Goal: Task Accomplishment & Management: Use online tool/utility

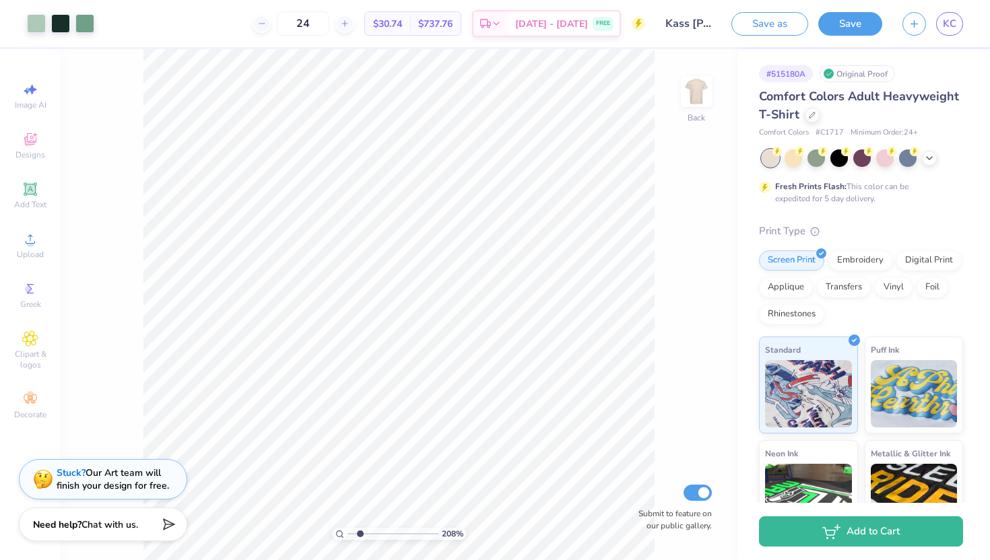
drag, startPoint x: 350, startPoint y: 533, endPoint x: 360, endPoint y: 533, distance: 9.5
type input "2.06"
click at [360, 533] on input "range" at bounding box center [392, 534] width 91 height 12
type input "5.49"
type input "5.52"
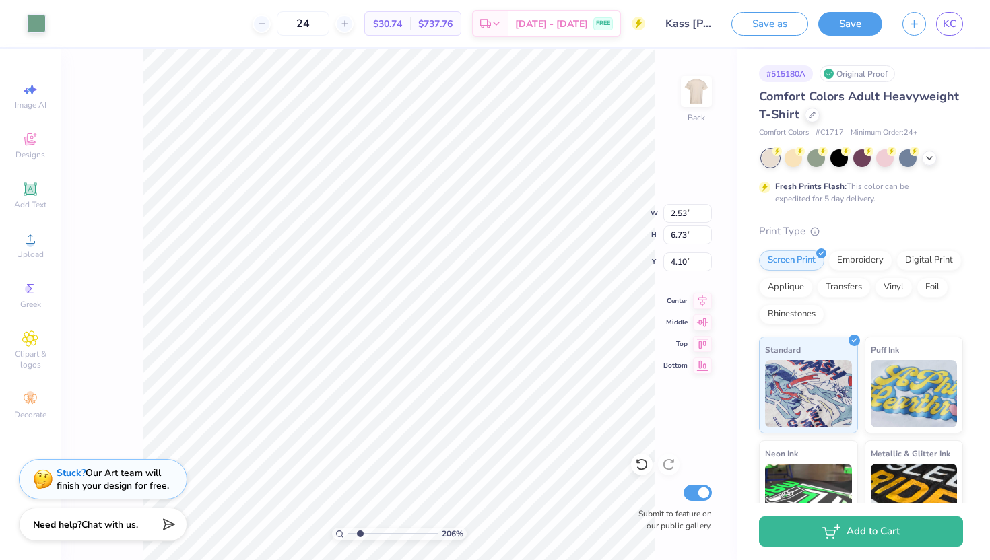
type input "4.10"
drag, startPoint x: 361, startPoint y: 533, endPoint x: 353, endPoint y: 529, distance: 8.4
type input "1.36"
click at [353, 529] on input "range" at bounding box center [392, 534] width 91 height 12
type input "8.83"
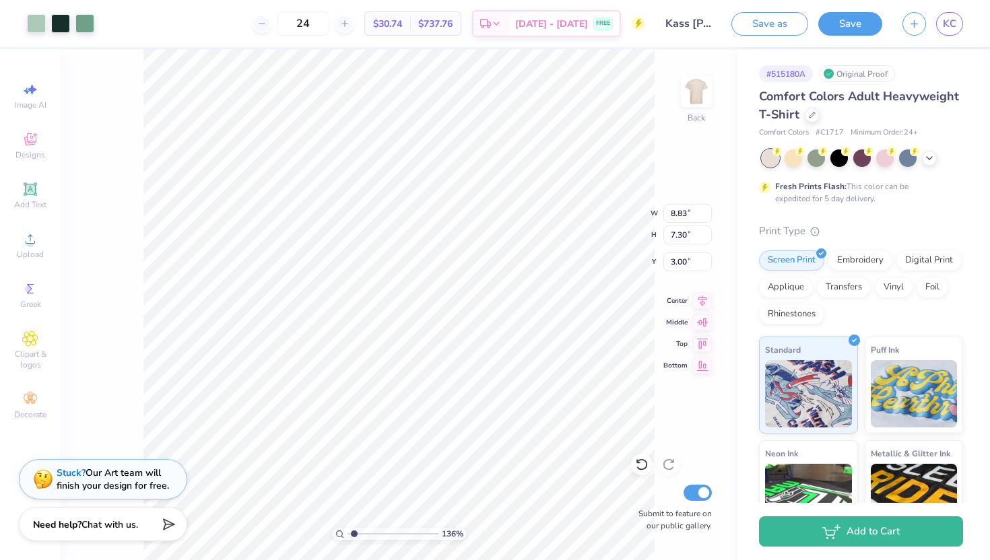
type input "7.30"
type input "3.19"
click at [357, 531] on input "range" at bounding box center [392, 534] width 91 height 12
type input "1.1"
click at [351, 535] on input "range" at bounding box center [392, 534] width 91 height 12
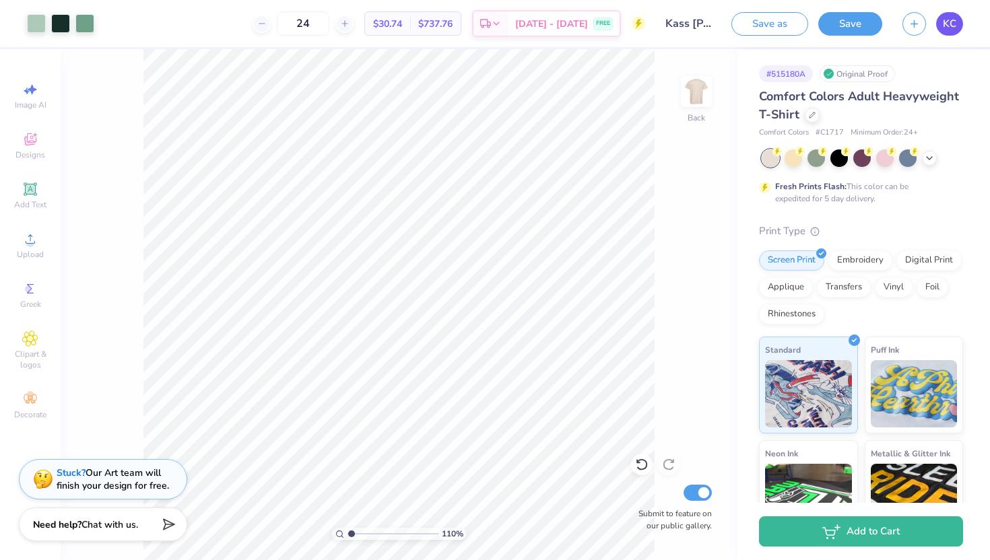
click at [947, 18] on span "KC" at bounding box center [949, 23] width 13 height 15
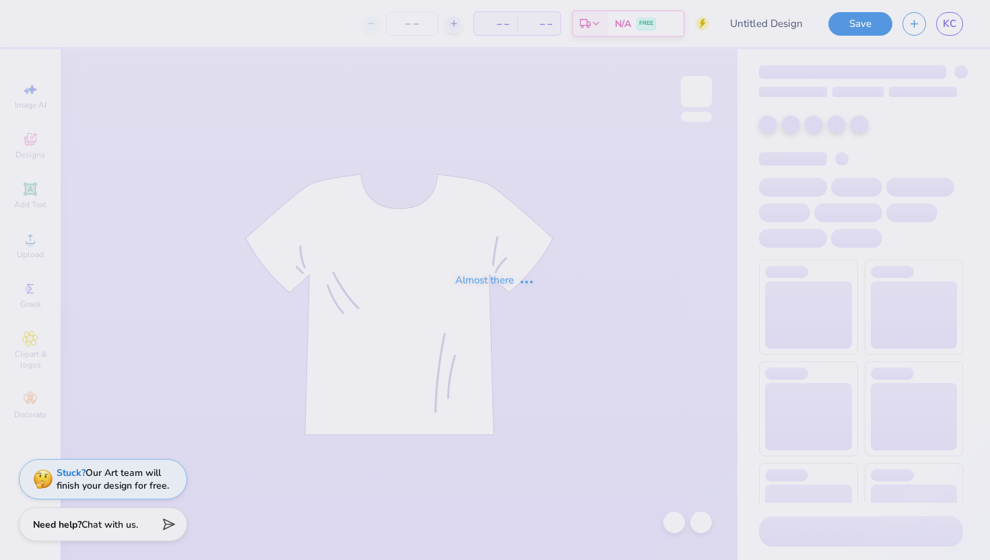
type input "Kass [PERSON_NAME] : The [GEOGRAPHIC_DATA][US_STATE]"
type input "24"
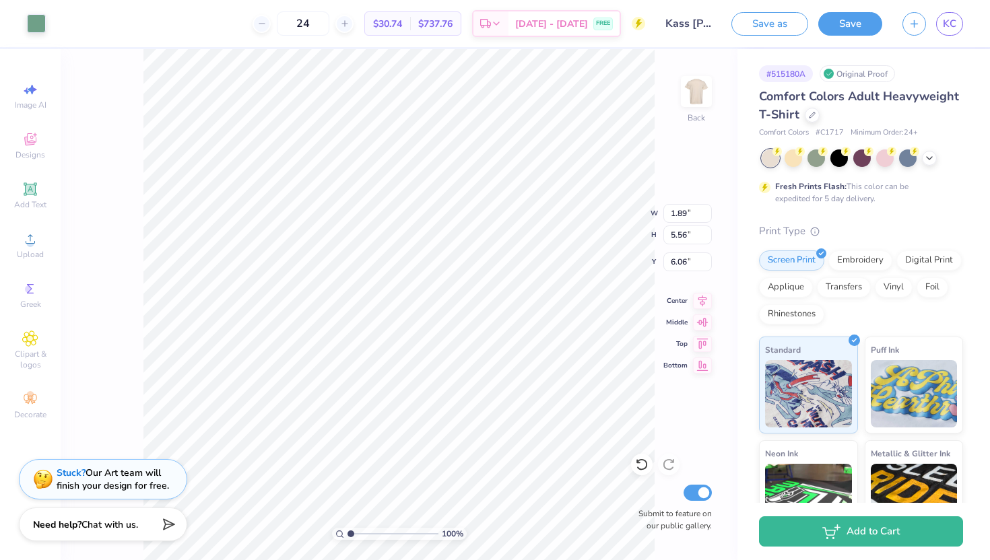
type input "5.72"
type input "4.70"
click at [642, 464] on icon at bounding box center [641, 464] width 13 height 13
click at [640, 465] on icon at bounding box center [641, 464] width 13 height 13
type input "5.38"
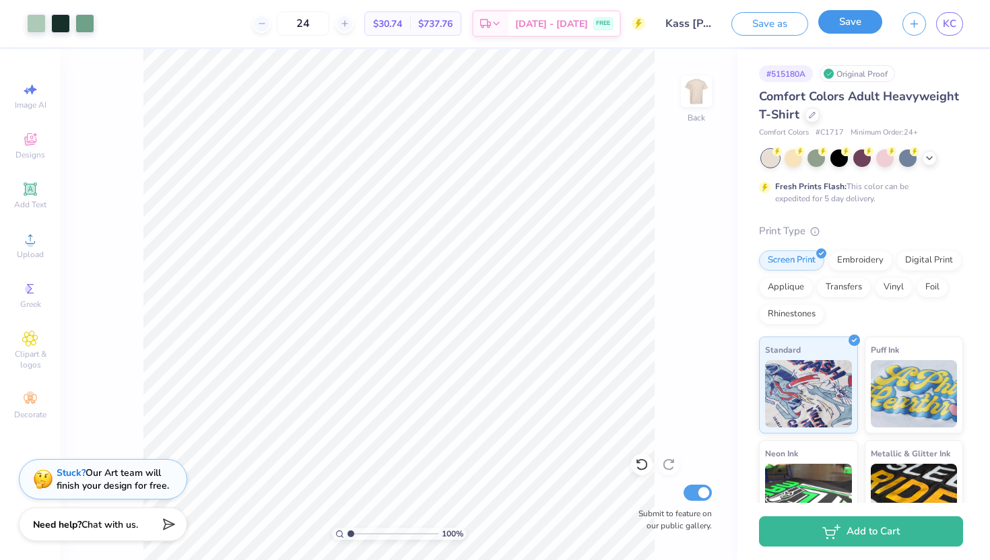
click at [859, 22] on button "Save" at bounding box center [850, 22] width 64 height 24
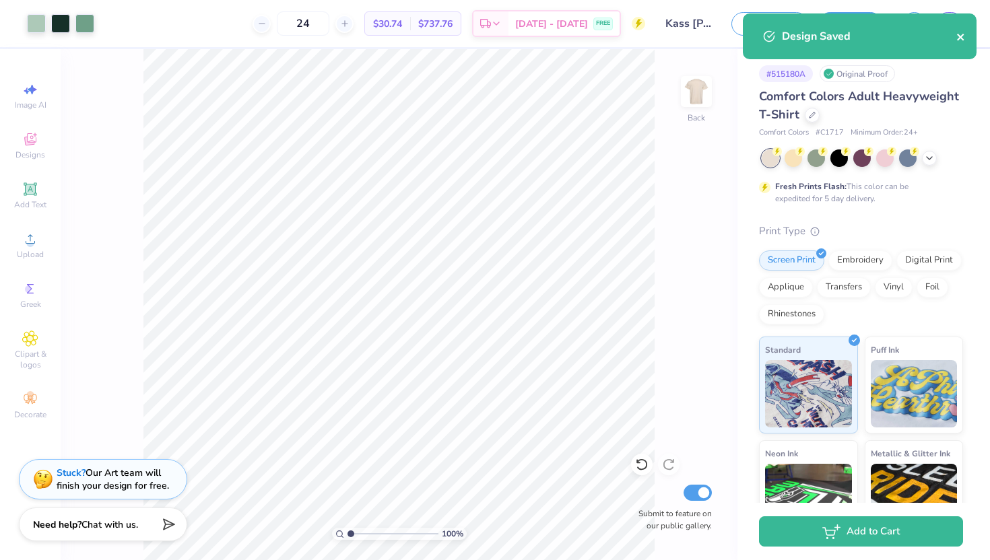
click at [961, 34] on icon "close" at bounding box center [960, 37] width 9 height 11
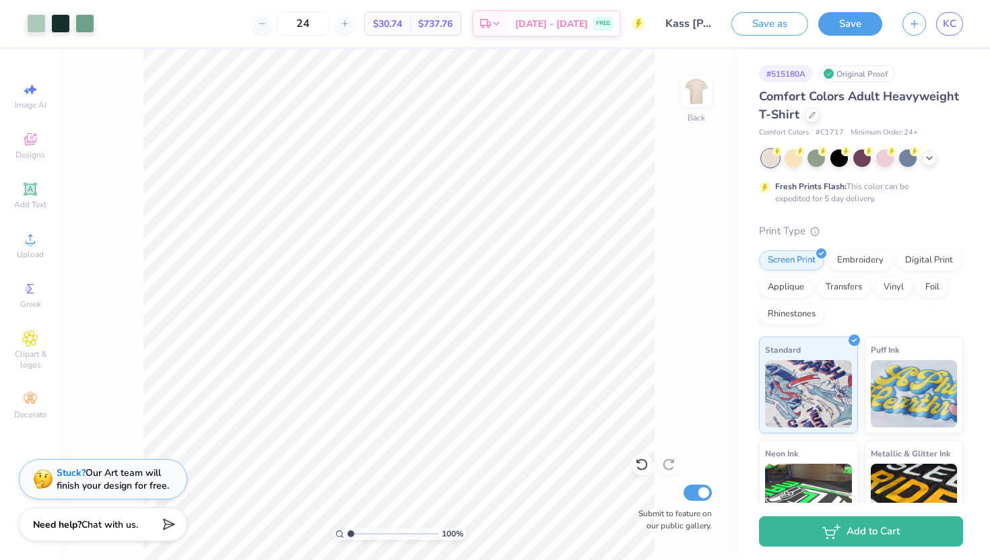
click at [952, 17] on div "Design Saved" at bounding box center [859, 41] width 239 height 61
click at [948, 28] on span "KC" at bounding box center [949, 23] width 13 height 15
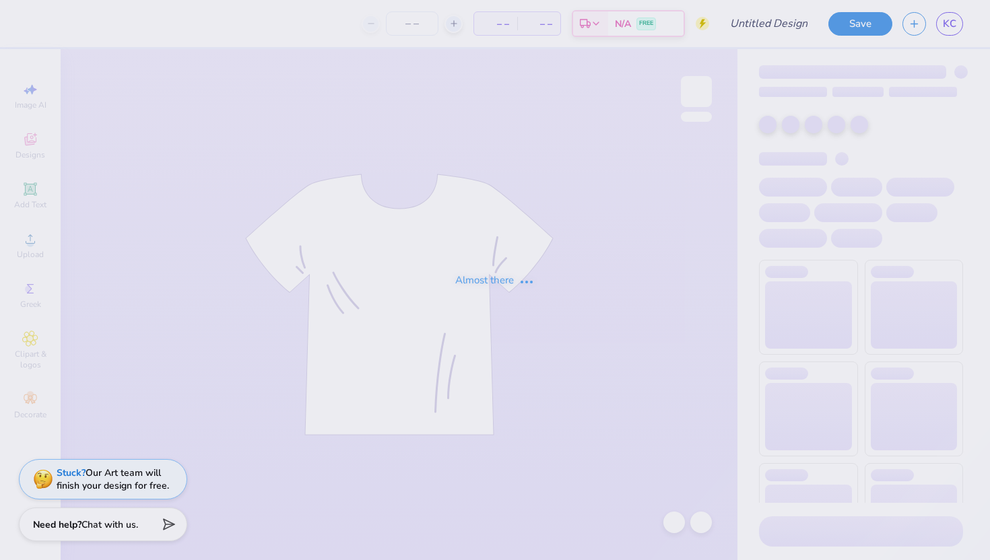
type input "Kass [PERSON_NAME] : The [GEOGRAPHIC_DATA][US_STATE]"
type input "24"
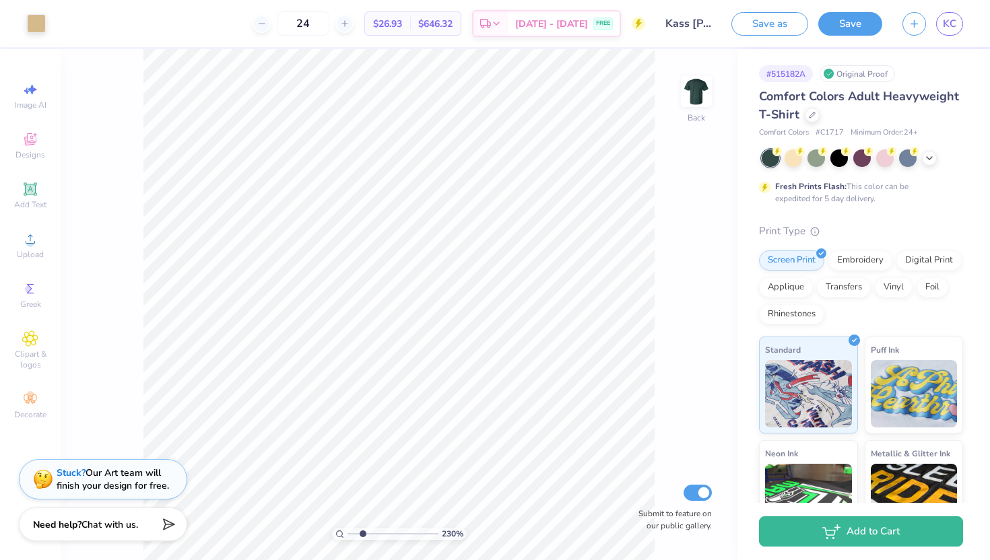
drag, startPoint x: 349, startPoint y: 531, endPoint x: 362, endPoint y: 531, distance: 12.8
type input "2.32"
click at [362, 531] on input "range" at bounding box center [392, 534] width 91 height 12
type input "1.21"
type input "0.30"
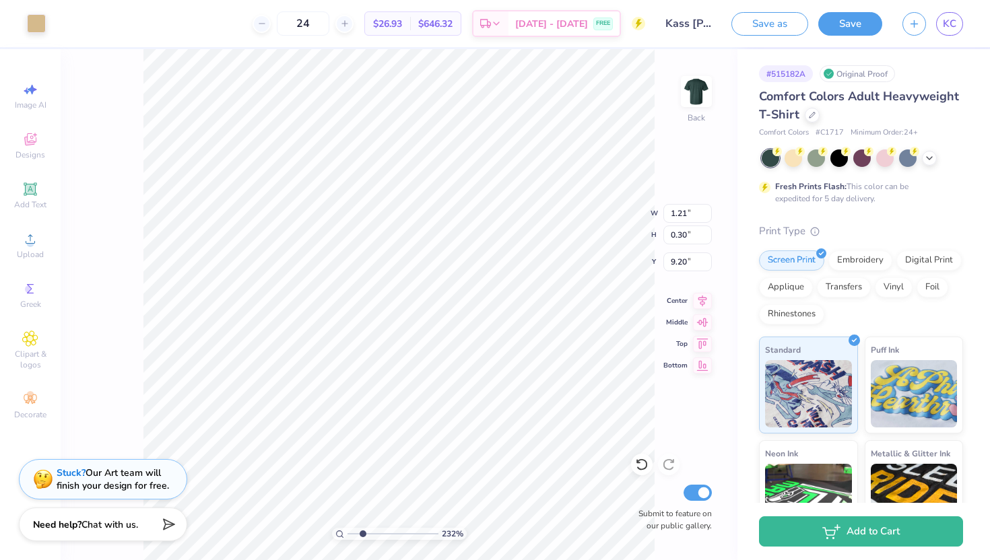
type input "9.20"
type input "7.78"
type input "3.06"
type input "7.63"
click at [644, 462] on icon at bounding box center [641, 465] width 11 height 12
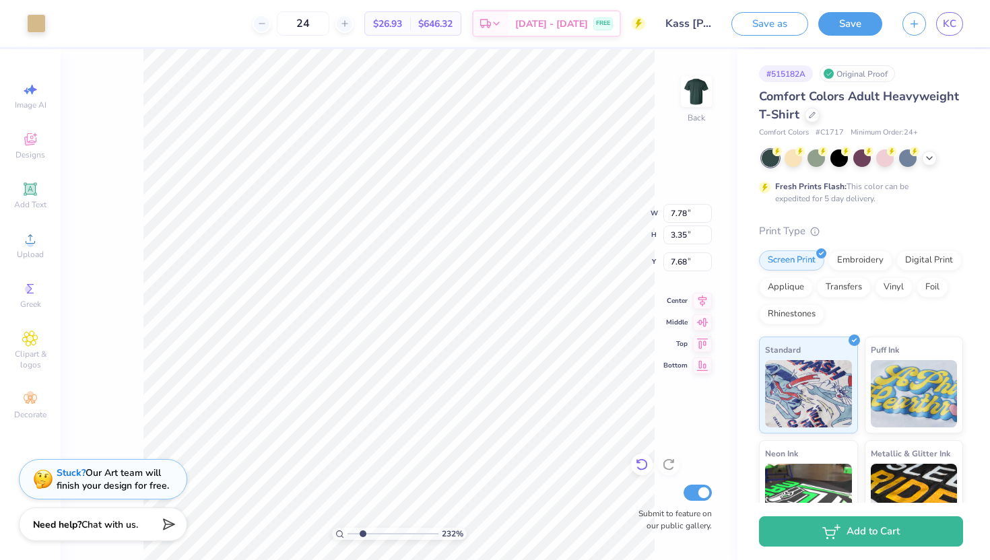
type input "7.63"
click at [640, 459] on icon at bounding box center [641, 464] width 13 height 13
type input "7.63"
click at [644, 457] on div at bounding box center [642, 465] width 22 height 22
type input "7.63"
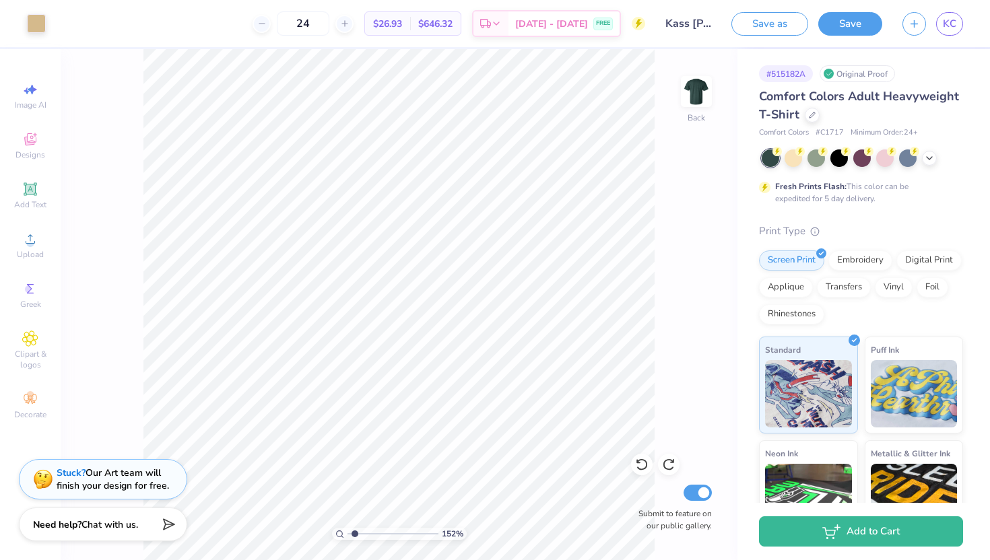
drag, startPoint x: 363, startPoint y: 531, endPoint x: 354, endPoint y: 531, distance: 8.8
type input "1.44"
click at [354, 531] on input "range" at bounding box center [392, 534] width 91 height 12
type input "9.55"
type input "9.45"
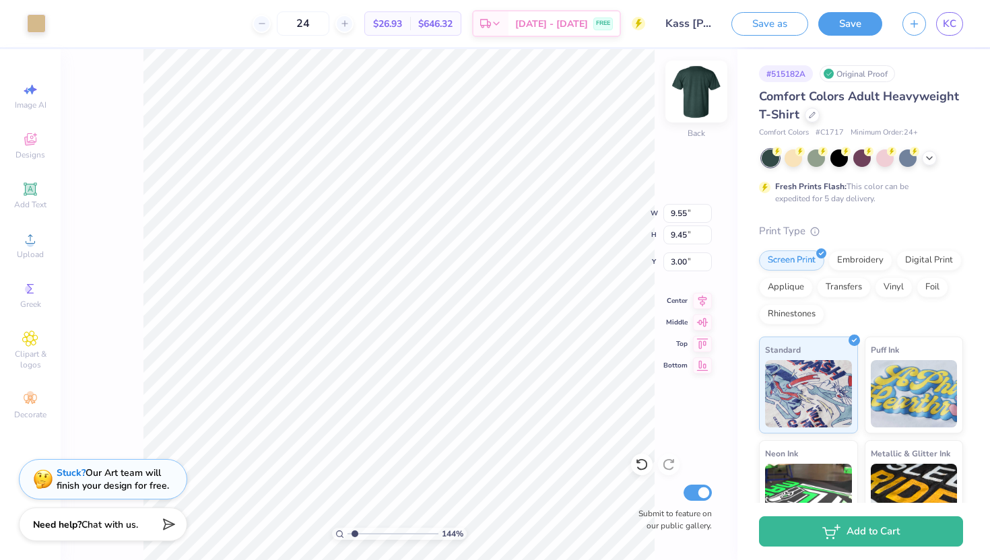
click at [694, 95] on img at bounding box center [696, 92] width 54 height 54
type input "3.27"
drag, startPoint x: 351, startPoint y: 530, endPoint x: 366, endPoint y: 532, distance: 15.0
type input "2.8"
click at [366, 532] on input "range" at bounding box center [392, 534] width 91 height 12
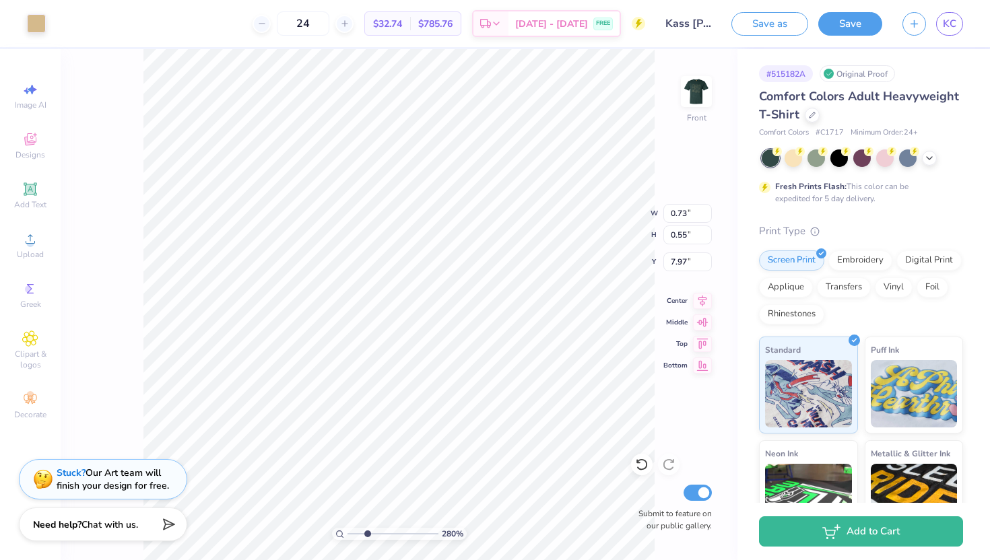
type input "1.17"
type input "0.47"
type input "8.06"
type input "2.40"
type input "1.10"
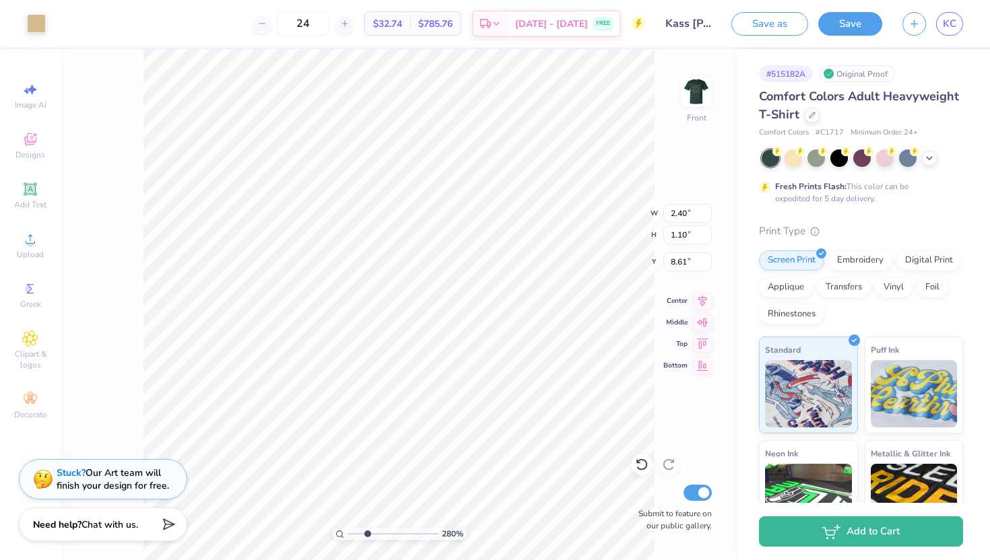
type input "8.66"
type input "0.05"
type input "8.06"
type input "6.30"
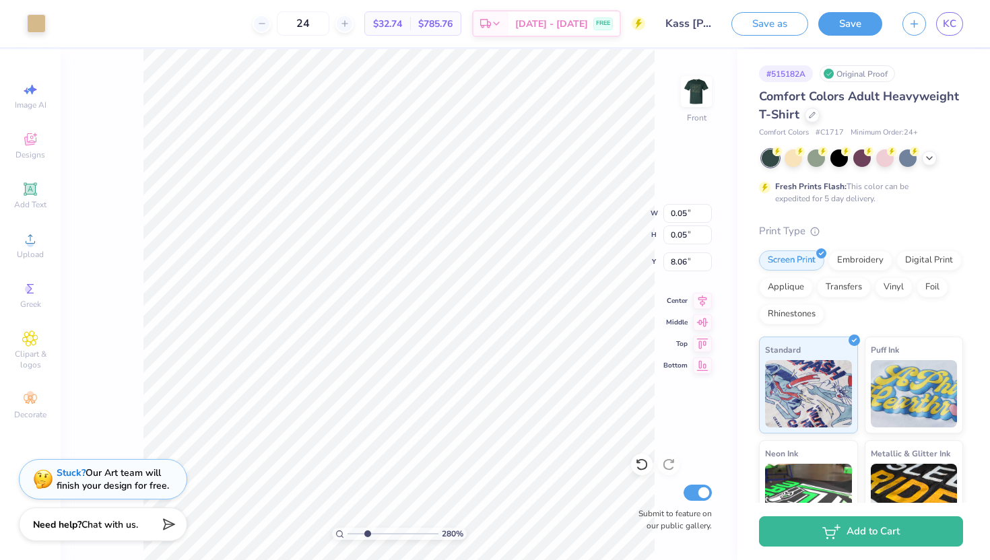
type input "2.48"
click at [642, 462] on icon at bounding box center [641, 464] width 13 height 13
type input "7.01"
drag, startPoint x: 364, startPoint y: 533, endPoint x: 399, endPoint y: 533, distance: 35.0
type input "6.44"
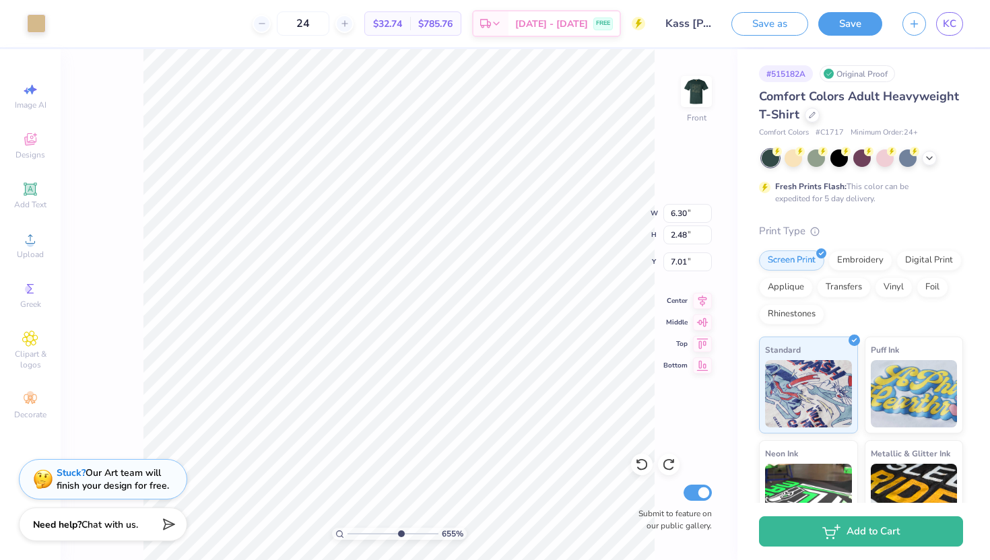
click at [399, 533] on input "range" at bounding box center [392, 534] width 91 height 12
type input "0.05"
type input "8.06"
type input "6.30"
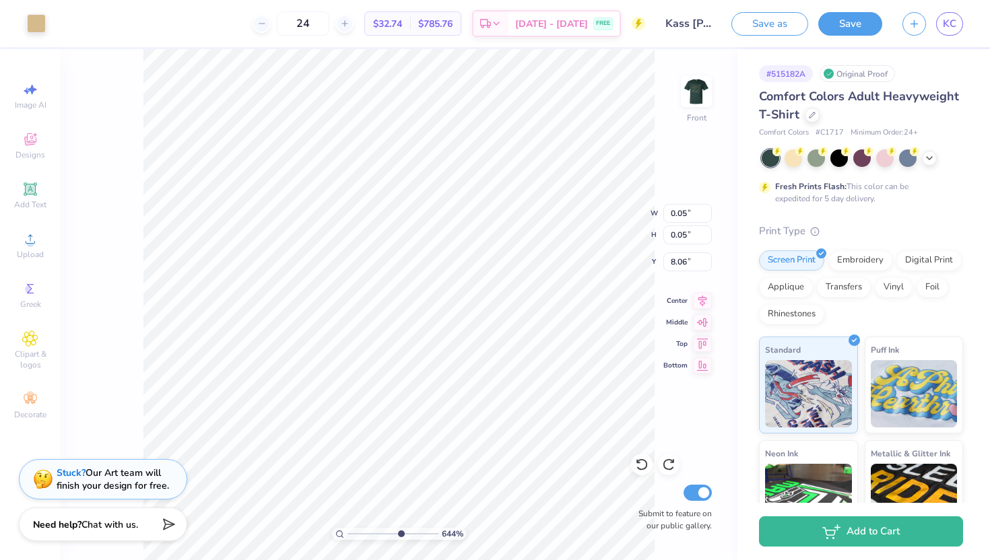
type input "2.48"
click at [645, 466] on icon at bounding box center [641, 464] width 13 height 13
type input "7.01"
type input "0.05"
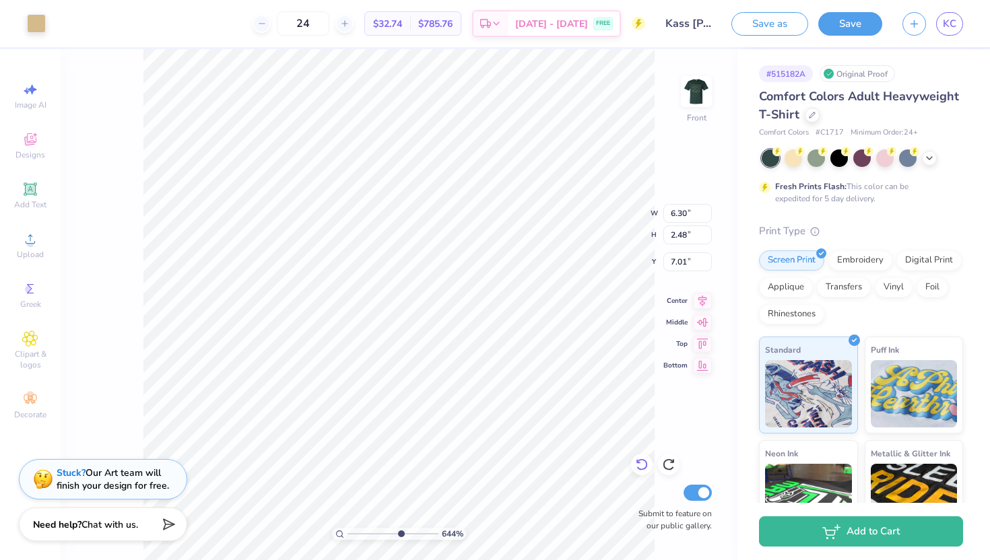
type input "8.06"
type input "6.30"
type input "2.48"
click at [646, 465] on icon at bounding box center [641, 465] width 11 height 12
type input "7.01"
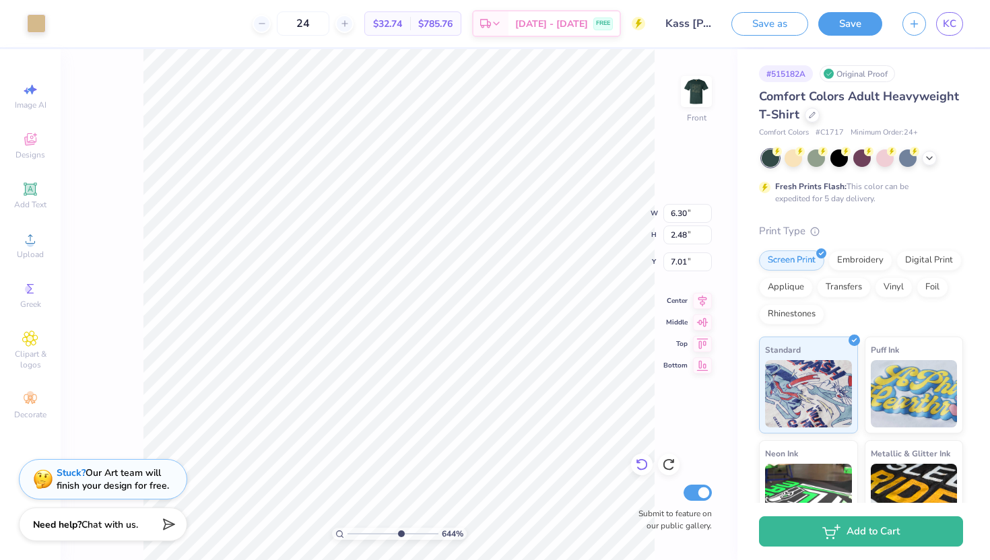
type input "0.05"
type input "8.06"
type input "6.30"
type input "2.48"
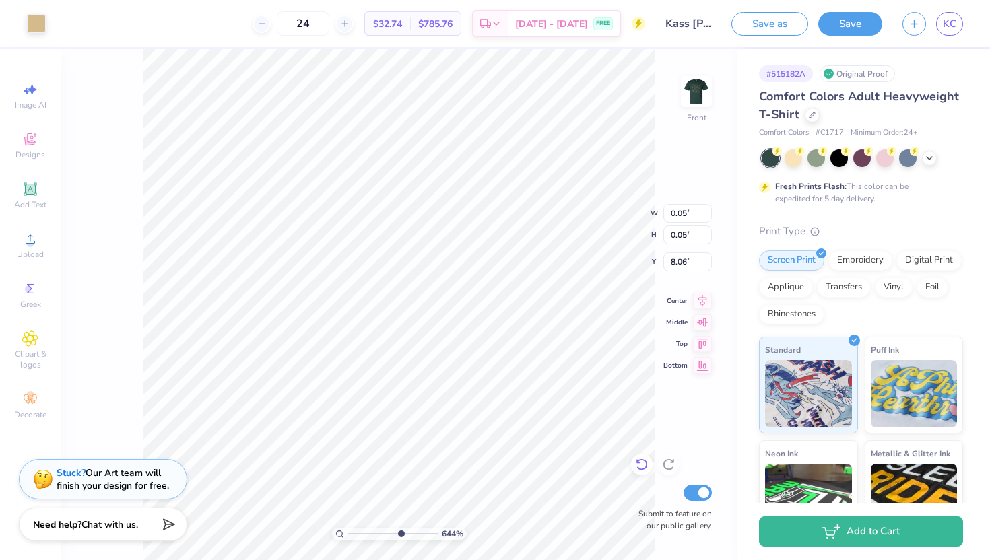
type input "7.01"
type input "1.76"
type input "0.56"
type input "7.97"
type input "2.40"
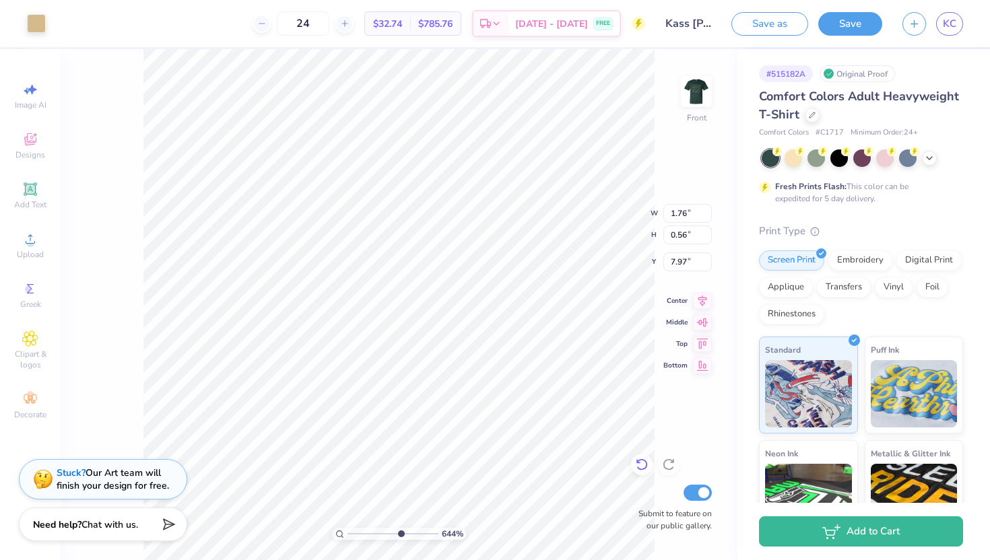
type input "1.10"
click at [648, 460] on div at bounding box center [642, 465] width 22 height 22
type input "8.66"
drag, startPoint x: 401, startPoint y: 535, endPoint x: 354, endPoint y: 535, distance: 46.5
type input "1.42"
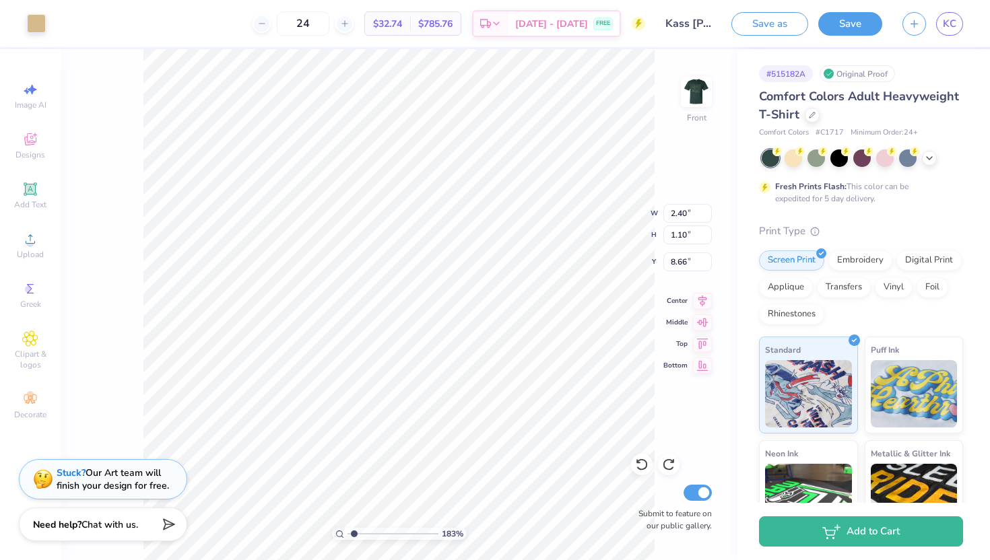
click at [354, 535] on input "range" at bounding box center [392, 534] width 91 height 12
type input "0.92"
type input "0.86"
type input "4.35"
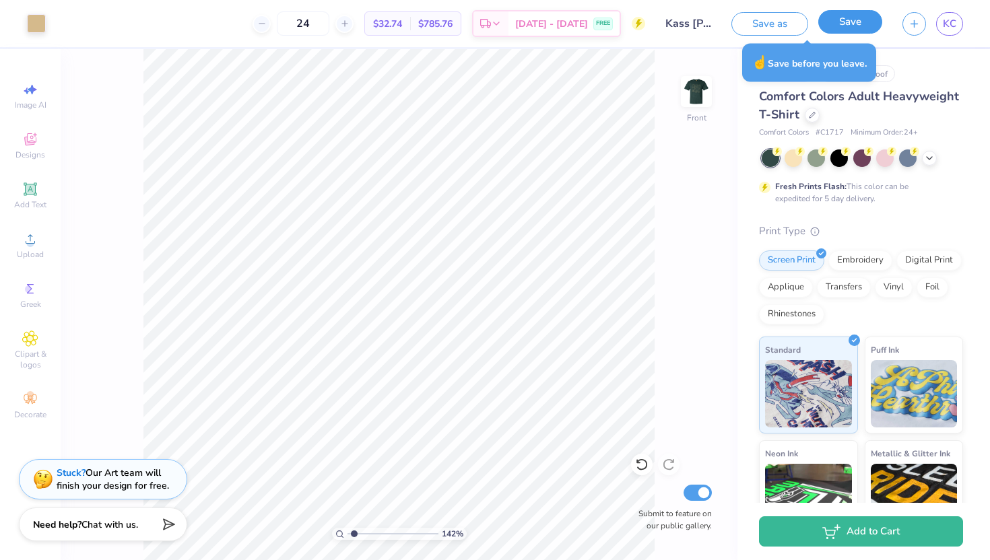
click at [833, 26] on button "Save" at bounding box center [850, 22] width 64 height 24
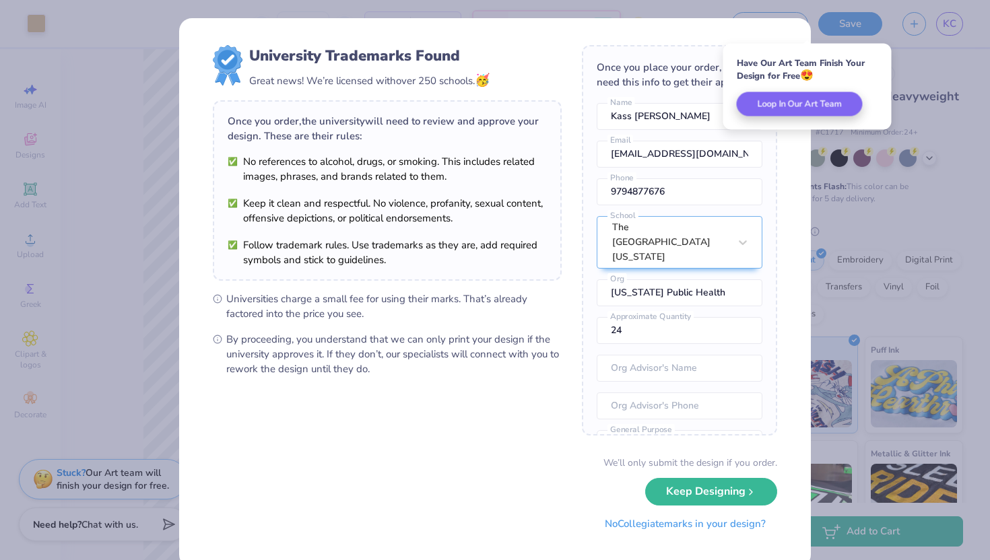
click at [683, 527] on button "No Collegiate marks in your design?" at bounding box center [685, 524] width 184 height 28
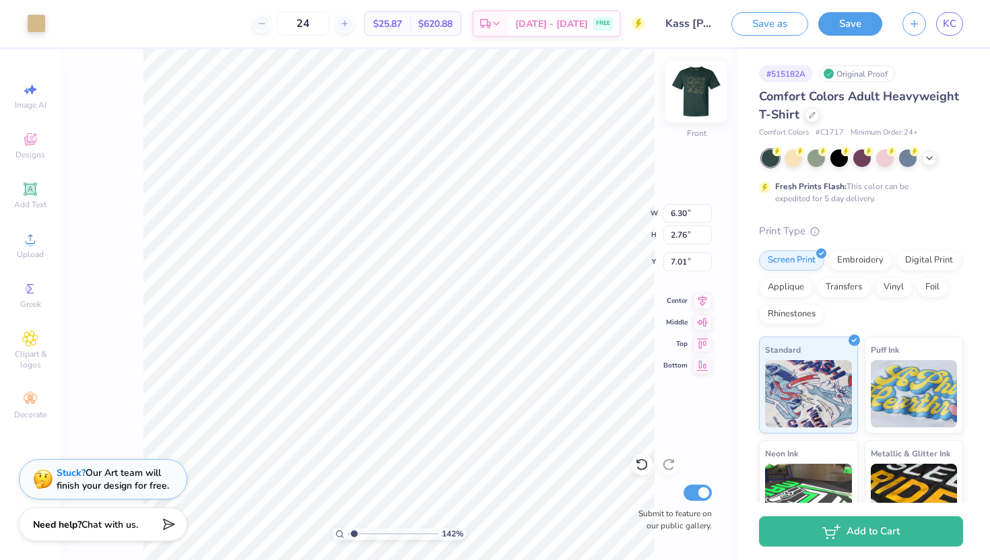
click at [694, 90] on img at bounding box center [696, 92] width 54 height 54
type input "4.18"
type input "1.83"
type input "3.17"
type input "1.15"
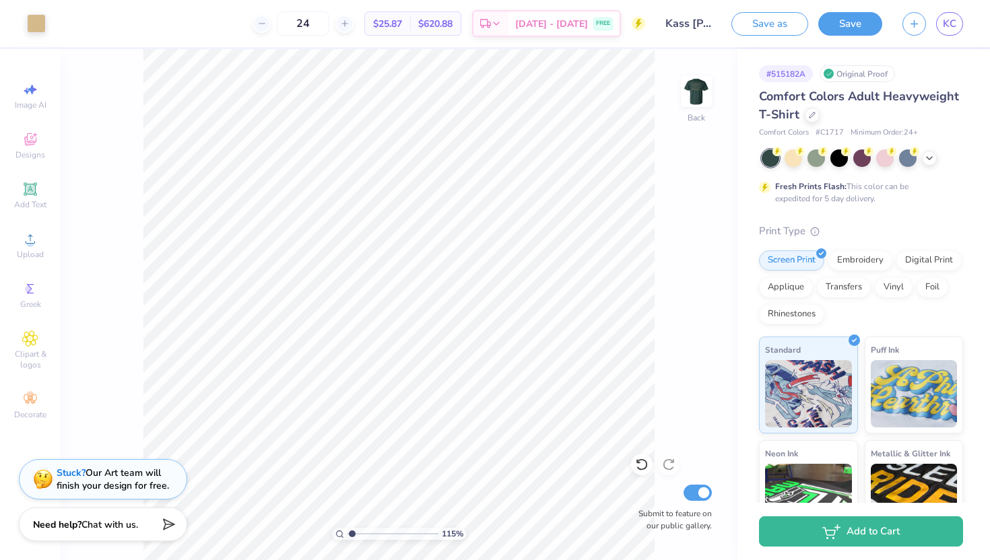
click at [351, 533] on input "range" at bounding box center [392, 534] width 91 height 12
click at [699, 92] on img at bounding box center [696, 92] width 54 height 54
click at [689, 102] on img at bounding box center [696, 92] width 54 height 54
click at [838, 24] on button "Save" at bounding box center [850, 22] width 64 height 24
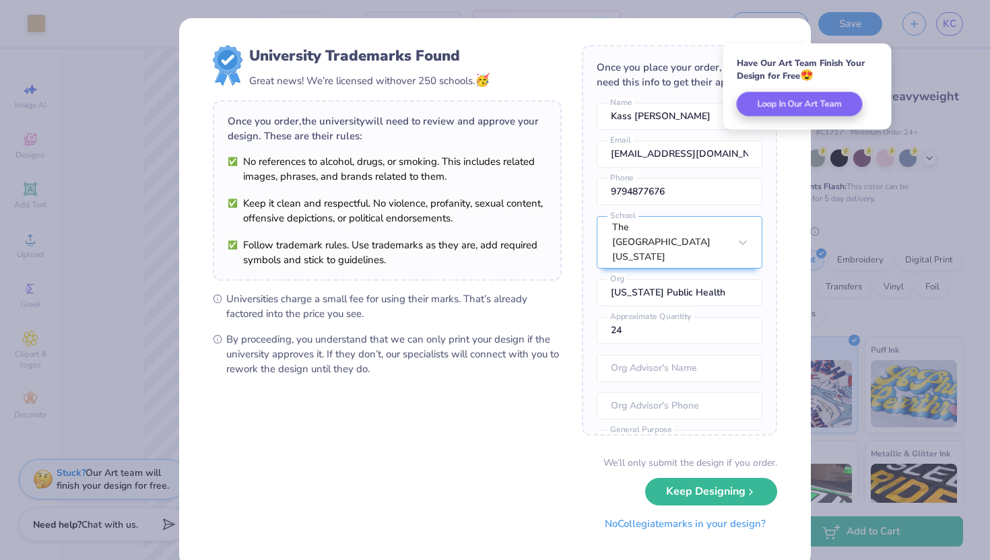
click at [694, 527] on button "No Collegiate marks in your design?" at bounding box center [685, 524] width 184 height 28
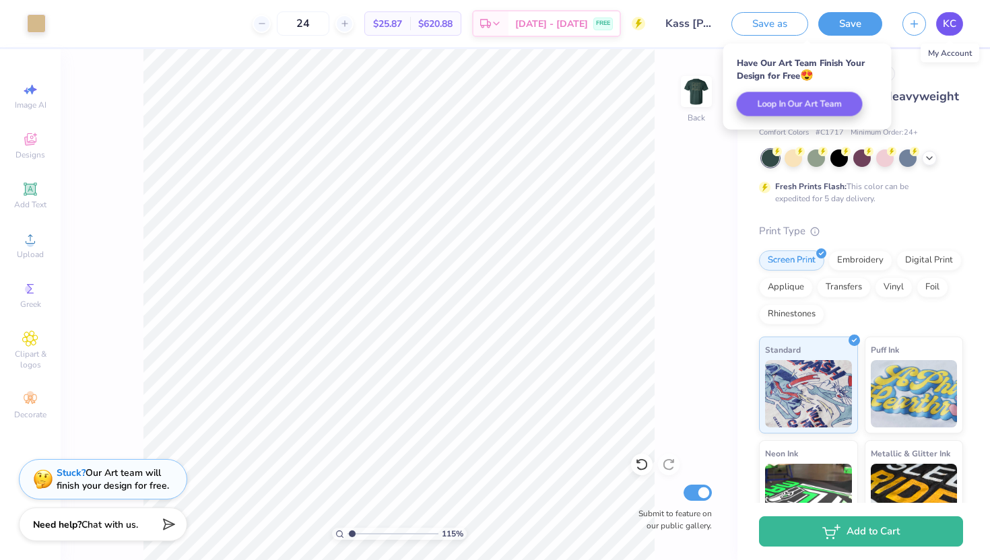
click at [950, 24] on span "KC" at bounding box center [949, 23] width 13 height 15
